Goal: Information Seeking & Learning: Learn about a topic

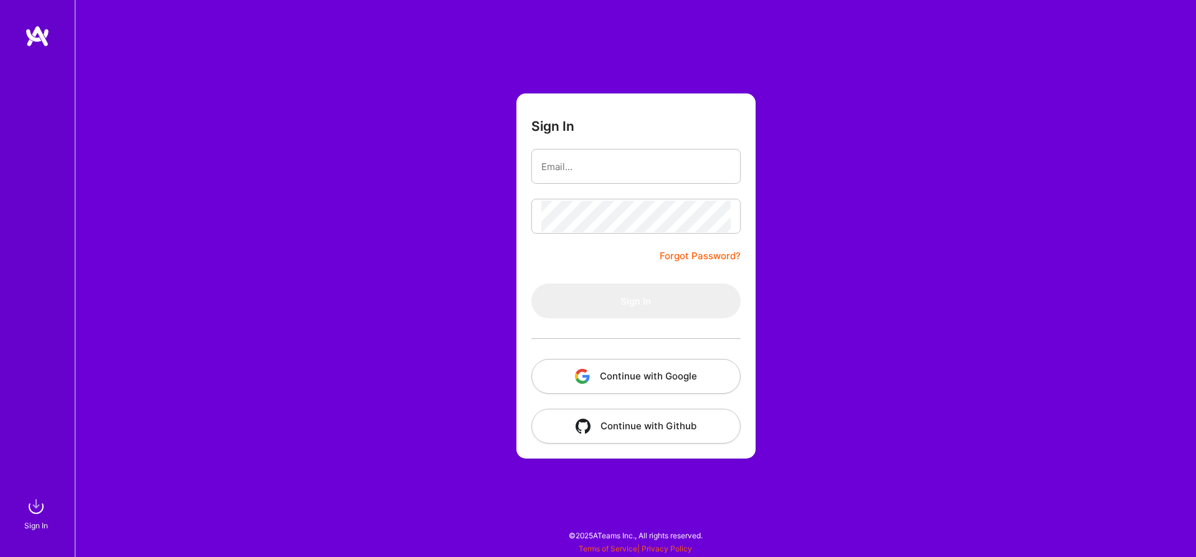
click at [557, 365] on button "Continue with Google" at bounding box center [635, 376] width 209 height 35
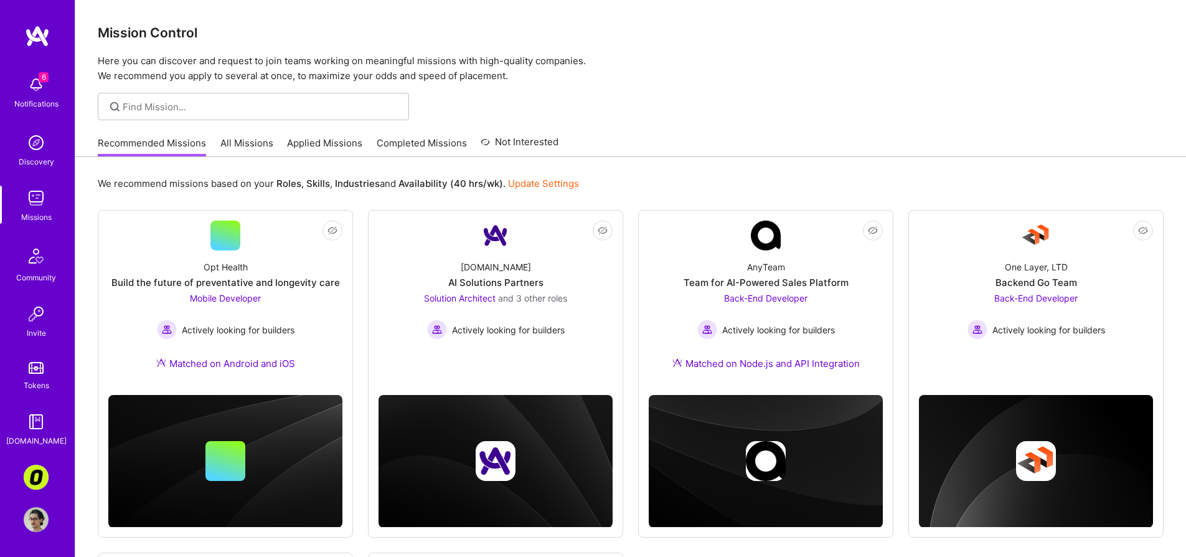
click at [247, 150] on link "All Missions" at bounding box center [246, 146] width 53 height 21
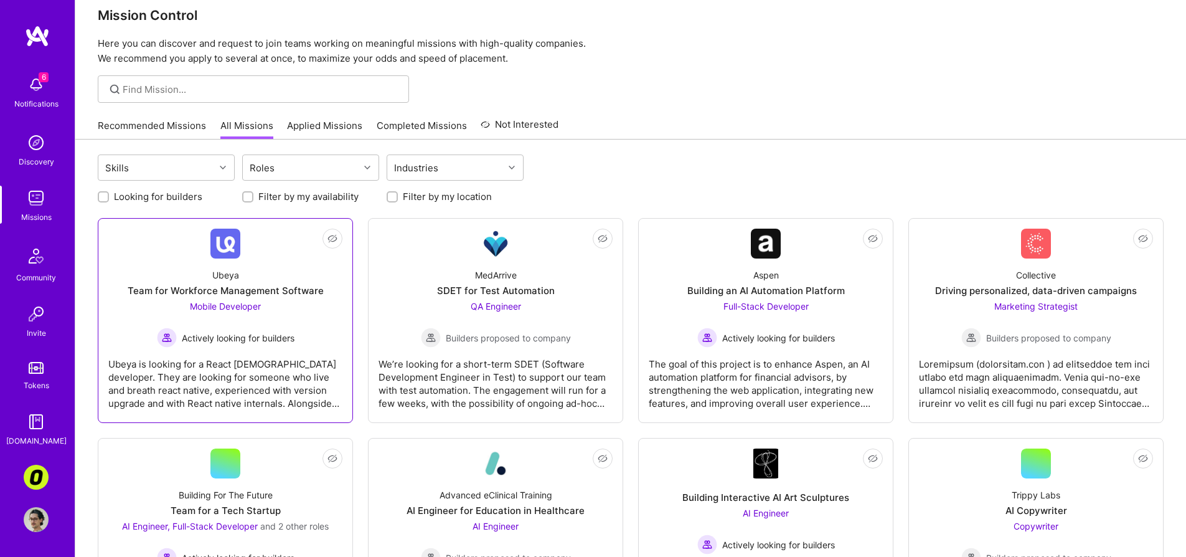
scroll to position [18, 0]
click at [302, 365] on div "Ubeya is looking for a React [DEMOGRAPHIC_DATA] developer. They are looking for…" at bounding box center [225, 378] width 234 height 62
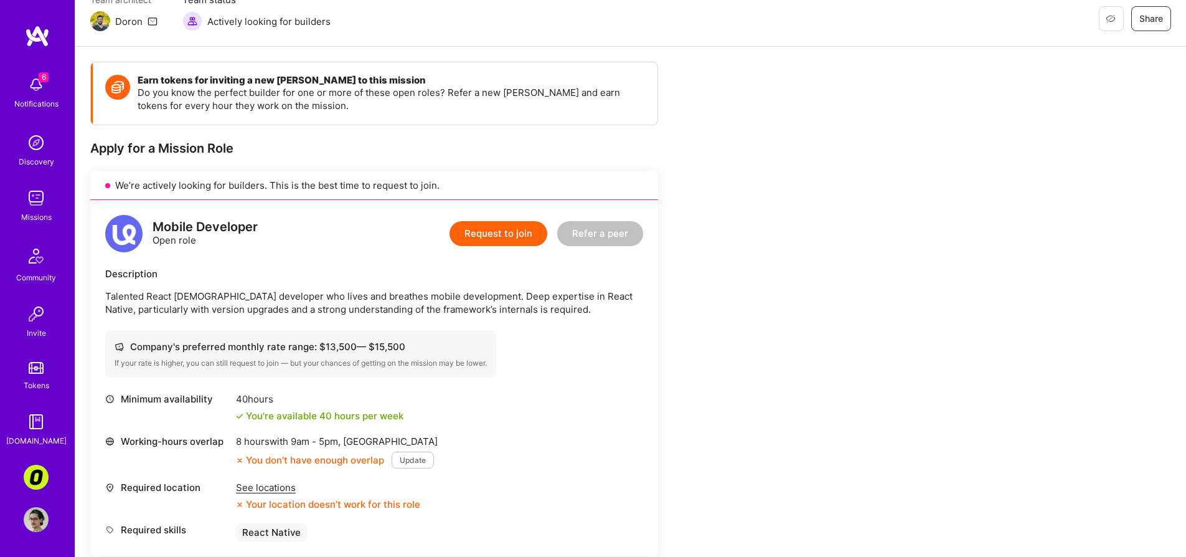
scroll to position [142, 0]
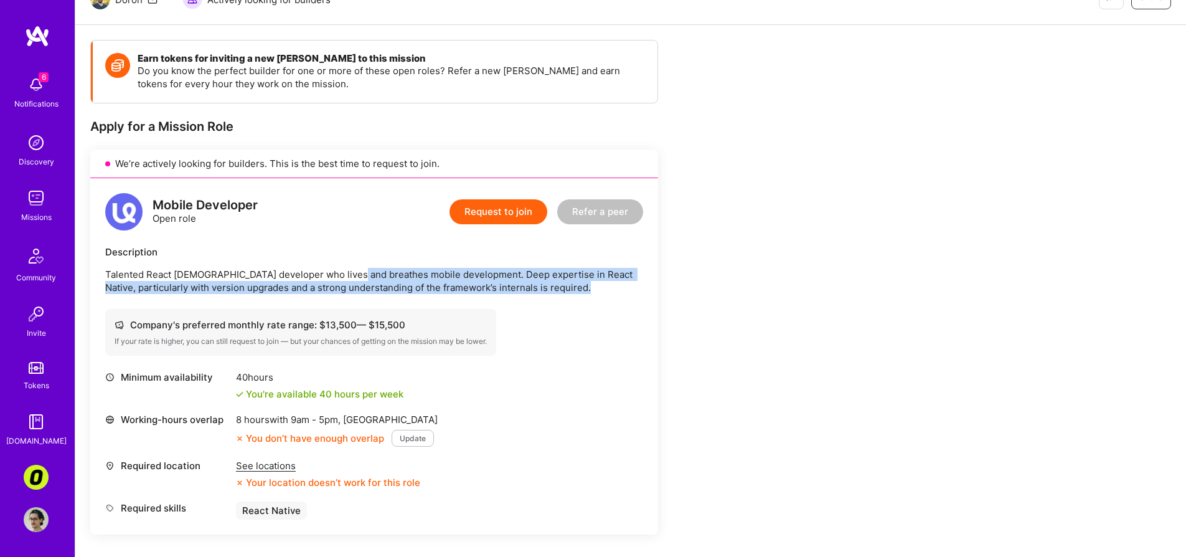
drag, startPoint x: 346, startPoint y: 268, endPoint x: 343, endPoint y: 296, distance: 27.6
click at [343, 296] on div "Mobile Developer Open role Request to join Refer a peer Description Talented Re…" at bounding box center [374, 356] width 568 height 356
click at [341, 299] on div "Mobile Developer Open role Request to join Refer a peer Description Talented Re…" at bounding box center [374, 356] width 568 height 356
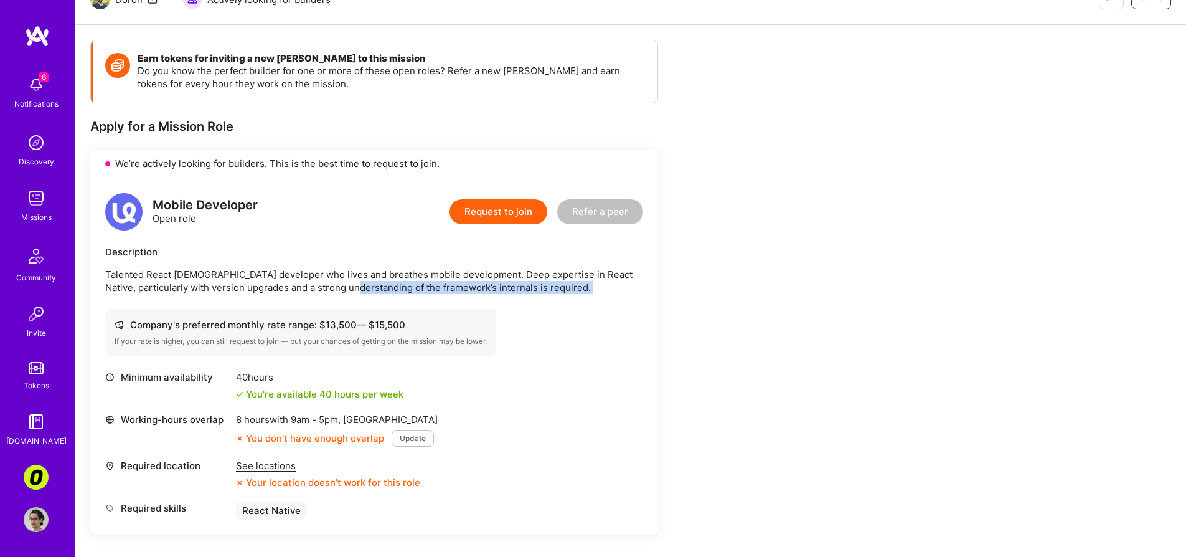
drag, startPoint x: 341, startPoint y: 299, endPoint x: 335, endPoint y: 282, distance: 17.9
click at [335, 282] on div "Mobile Developer Open role Request to join Refer a peer Description Talented Re…" at bounding box center [374, 356] width 568 height 356
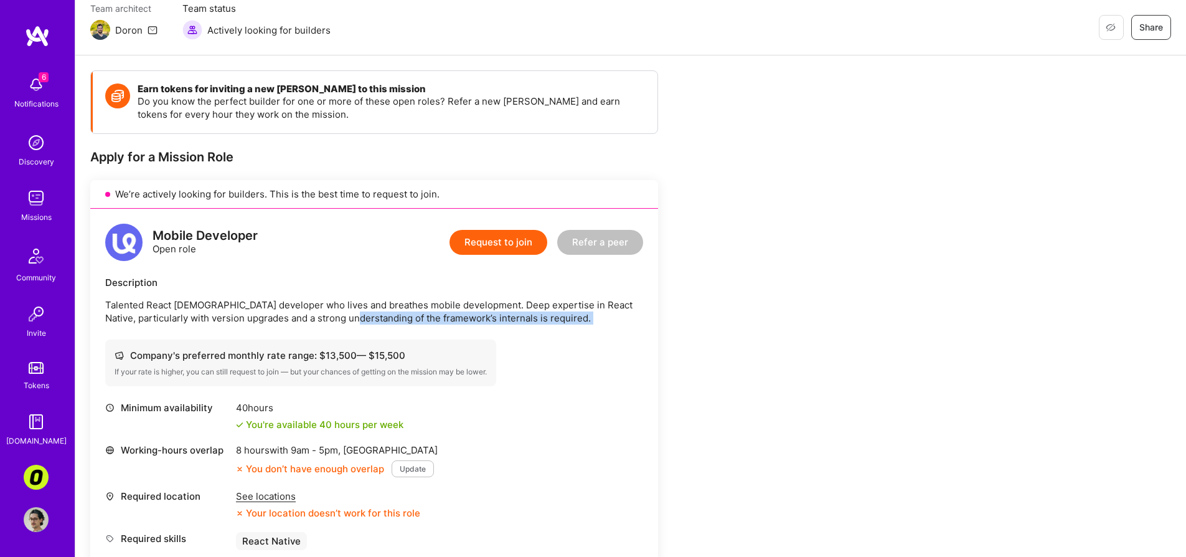
scroll to position [131, 0]
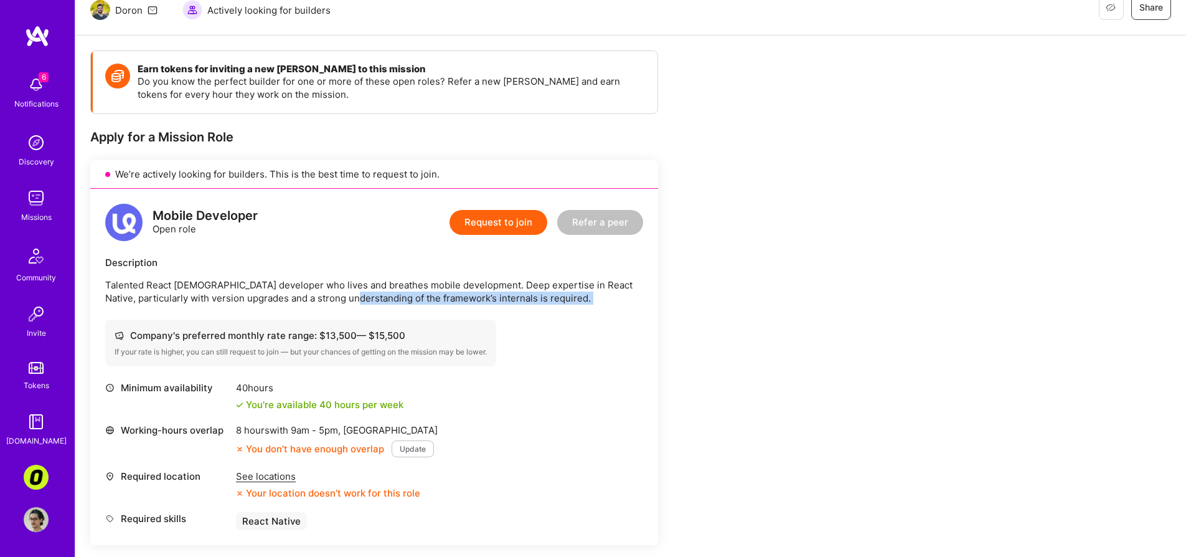
click at [250, 308] on div "Mobile Developer Open role Request to join Refer a peer Description Talented Re…" at bounding box center [374, 367] width 568 height 356
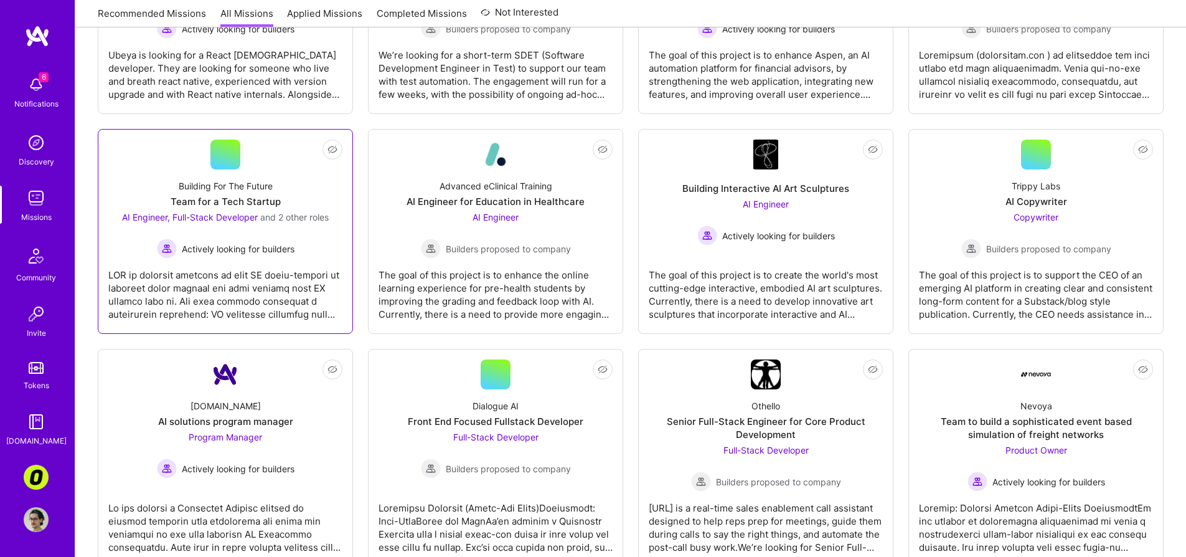
scroll to position [350, 0]
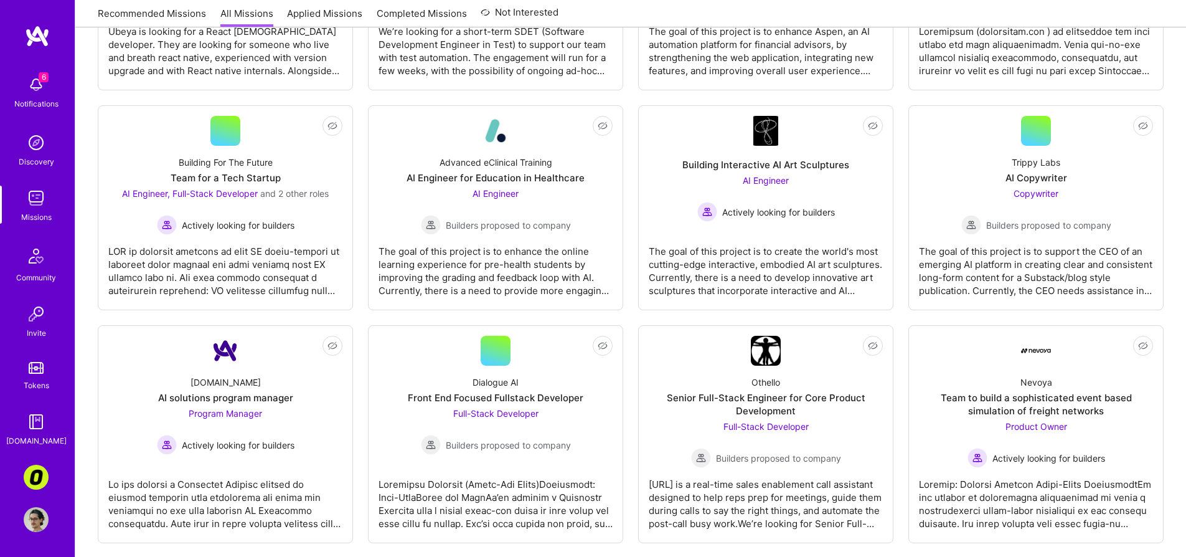
click at [40, 138] on img at bounding box center [36, 142] width 25 height 25
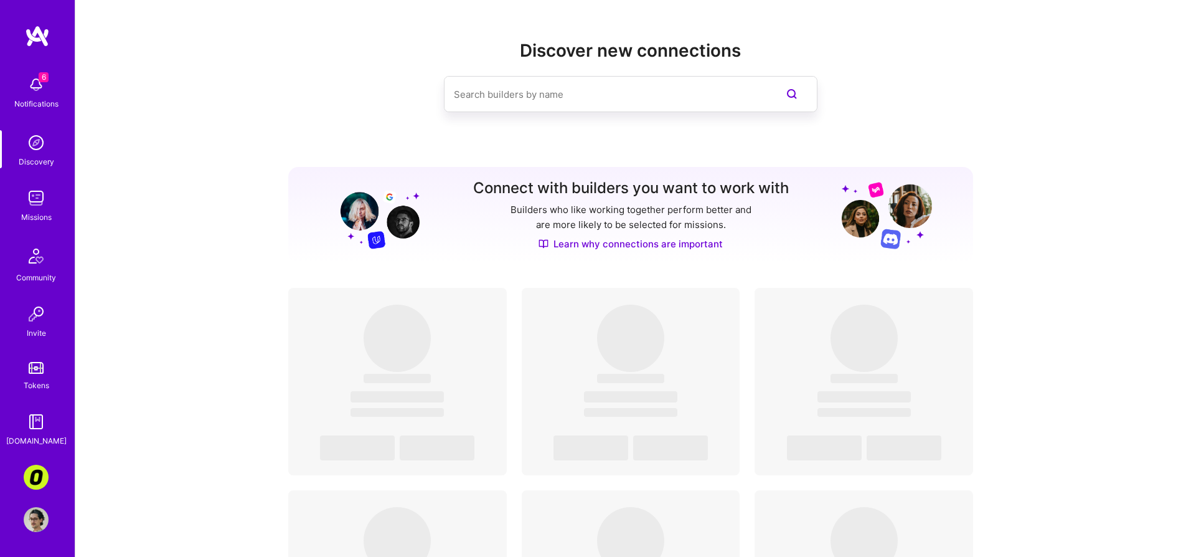
click at [43, 198] on img at bounding box center [36, 198] width 25 height 25
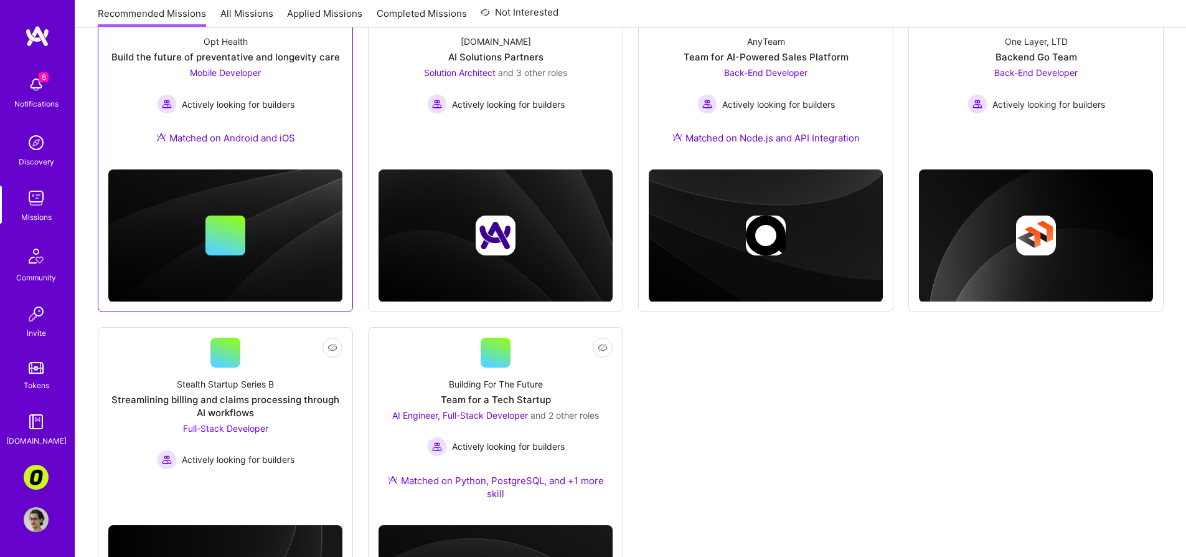
scroll to position [318, 0]
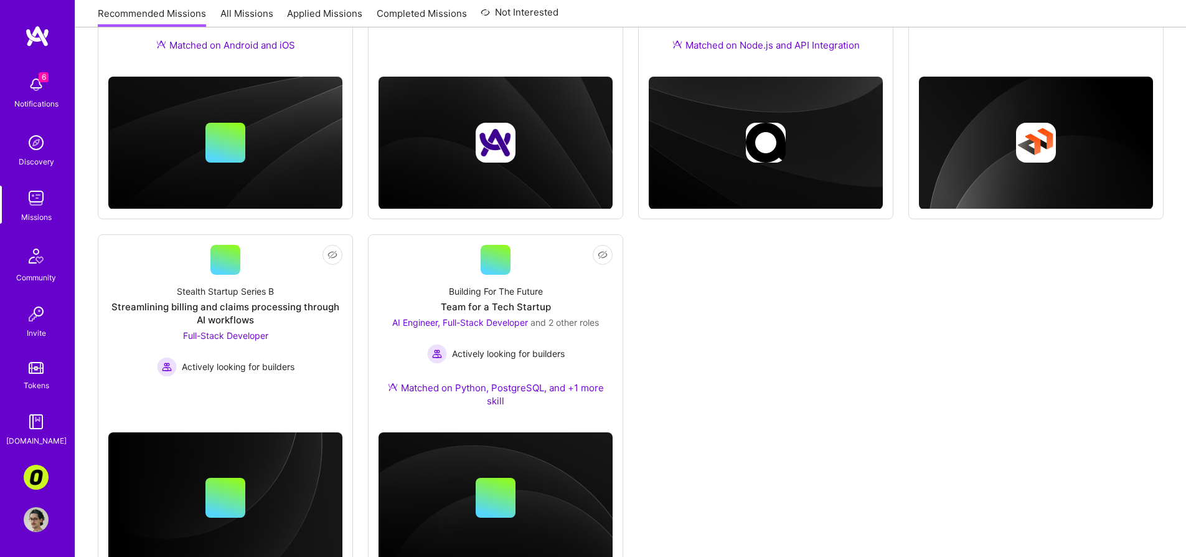
click at [51, 274] on div "Community" at bounding box center [36, 277] width 40 height 13
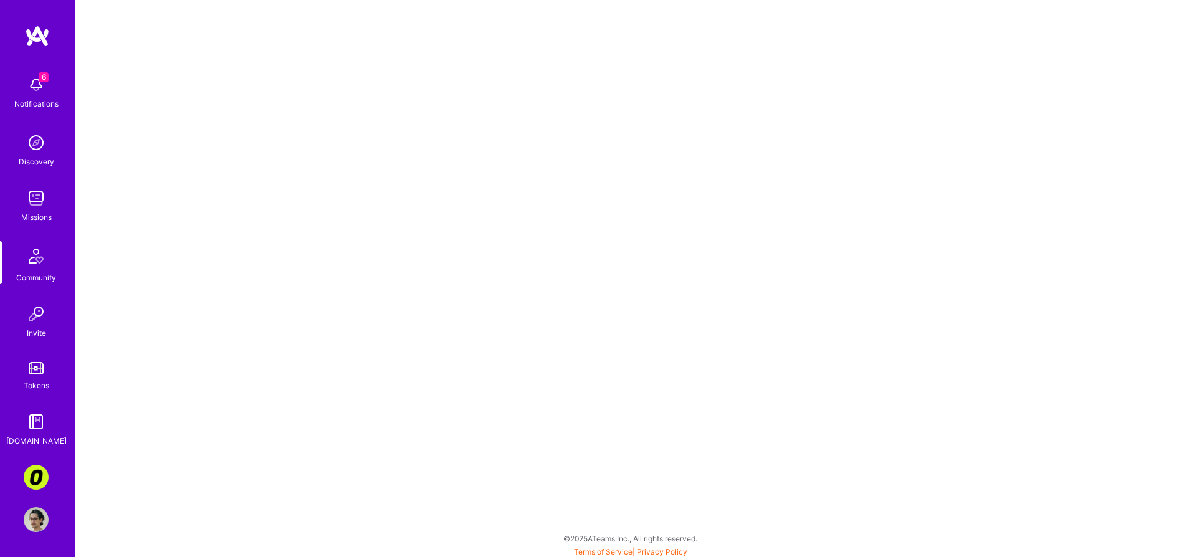
click at [42, 516] on img at bounding box center [36, 519] width 25 height 25
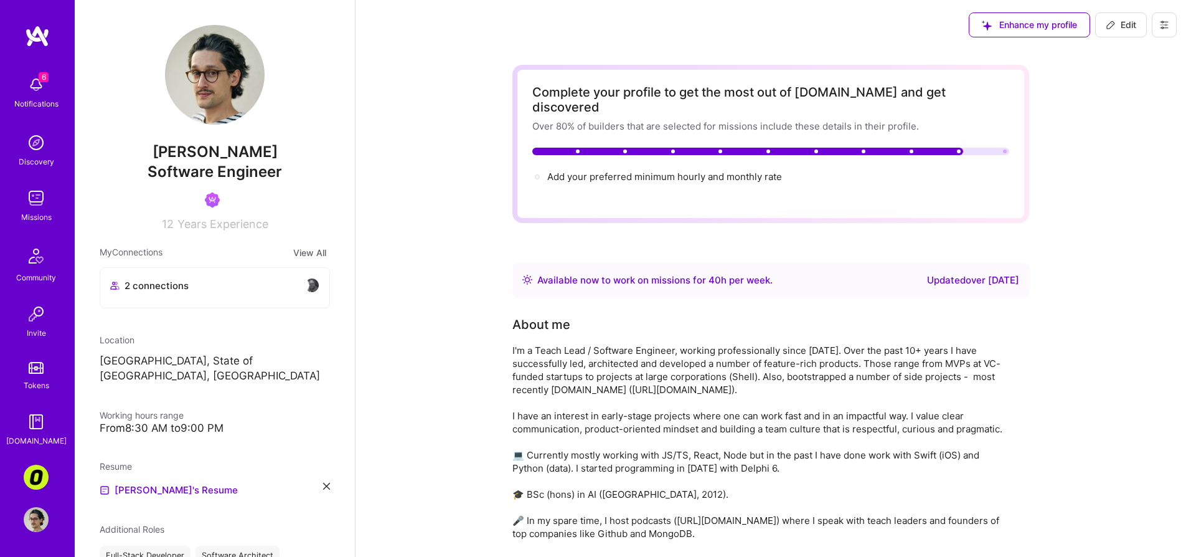
click at [39, 471] on img at bounding box center [36, 477] width 25 height 25
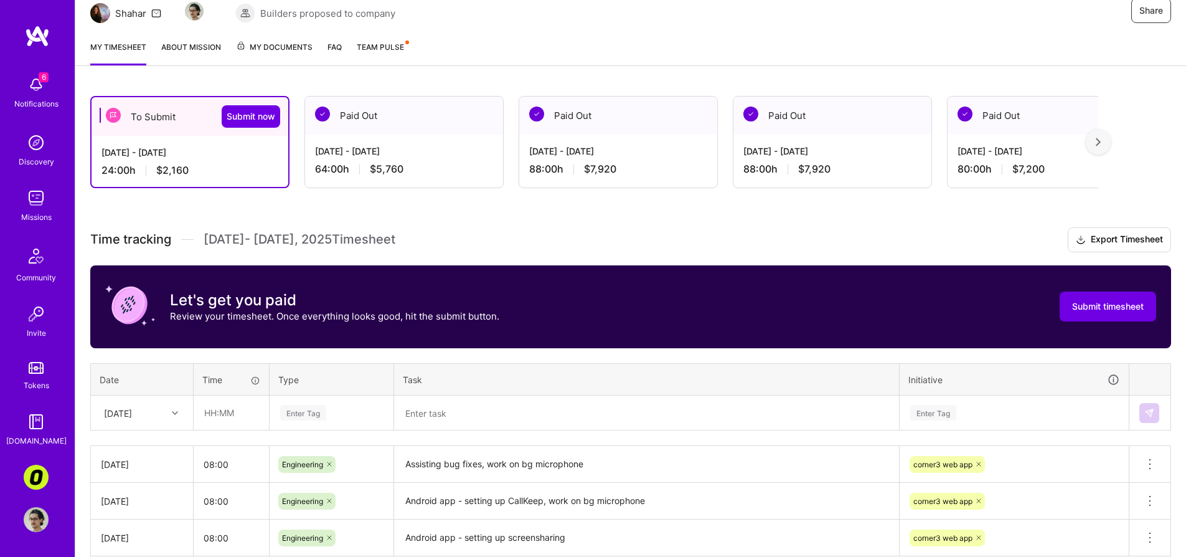
scroll to position [90, 0]
